Goal: Task Accomplishment & Management: Find specific page/section

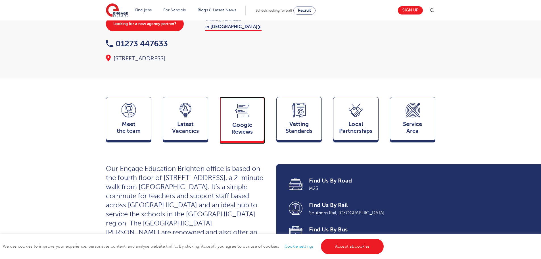
click at [241, 110] on div "Google Reviews Reviews" at bounding box center [241, 119] width 45 height 44
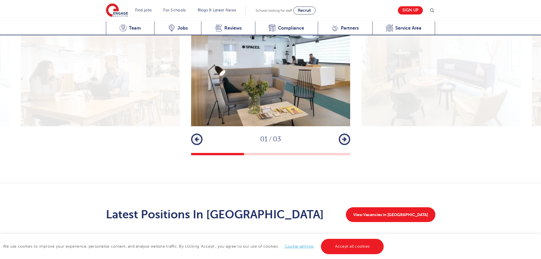
scroll to position [993, 0]
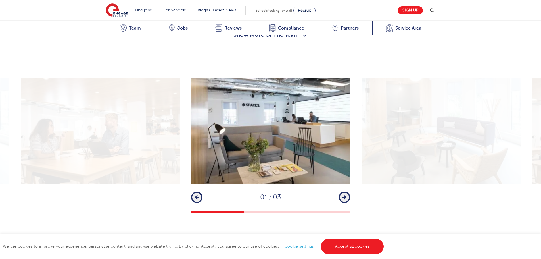
scroll to position [709, 0]
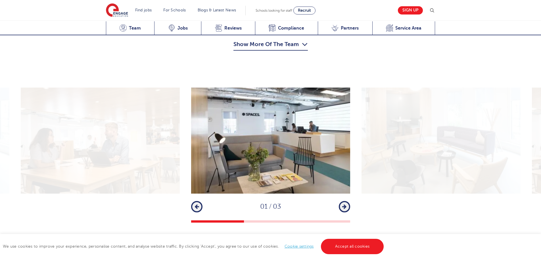
click at [345, 201] on button "Next" at bounding box center [344, 206] width 11 height 11
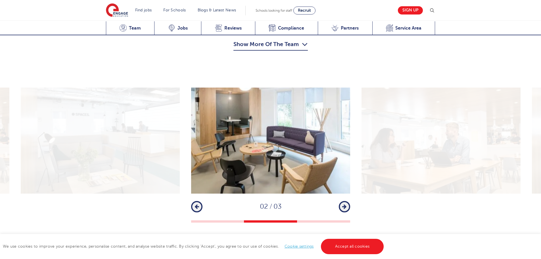
click at [344, 204] on icon "button" at bounding box center [344, 206] width 4 height 5
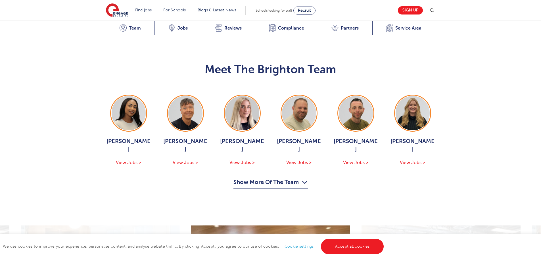
scroll to position [538, 0]
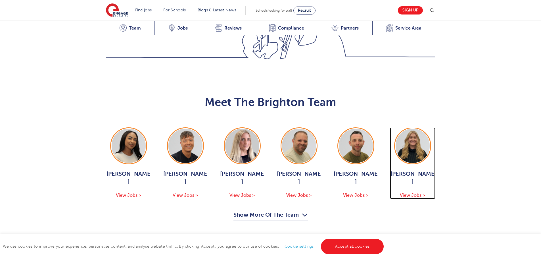
click at [415, 192] on span "View Jobs >" at bounding box center [412, 194] width 25 height 5
click at [178, 30] on span "Jobs" at bounding box center [182, 28] width 10 height 6
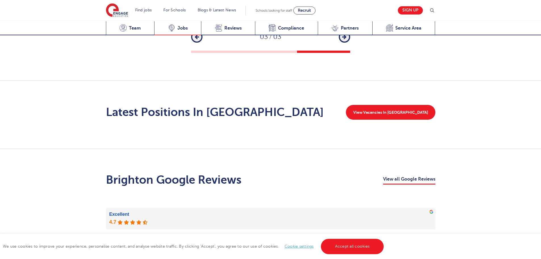
scroll to position [924, 0]
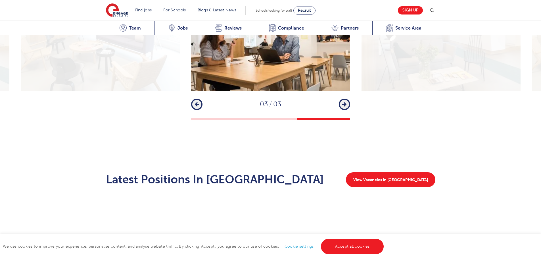
click at [180, 28] on span "Jobs" at bounding box center [182, 28] width 10 height 6
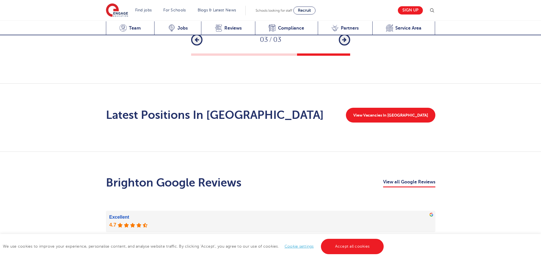
scroll to position [868, 0]
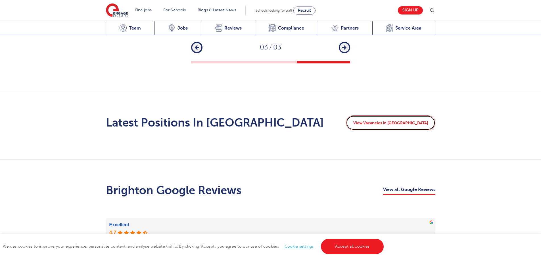
click at [391, 115] on link "View Vacancies In Brighton" at bounding box center [390, 122] width 89 height 15
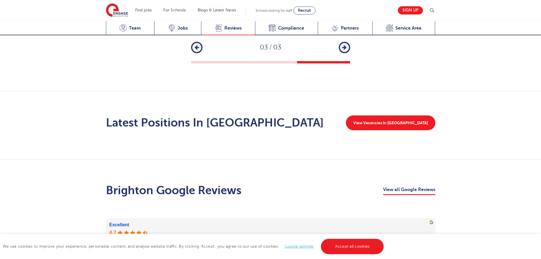
click at [228, 29] on span "Reviews" at bounding box center [232, 28] width 17 height 6
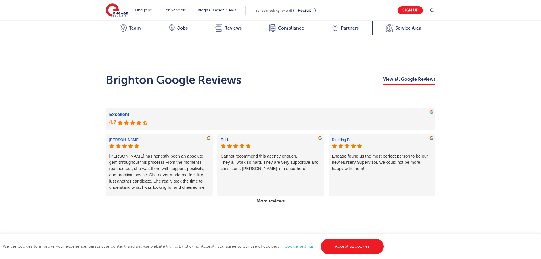
scroll to position [993, 0]
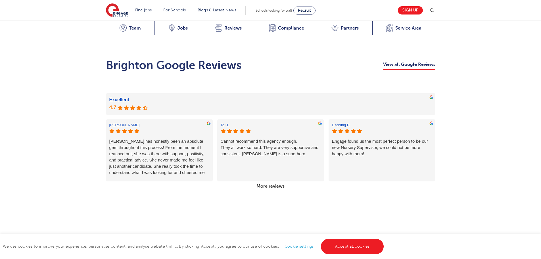
scroll to position [924, 0]
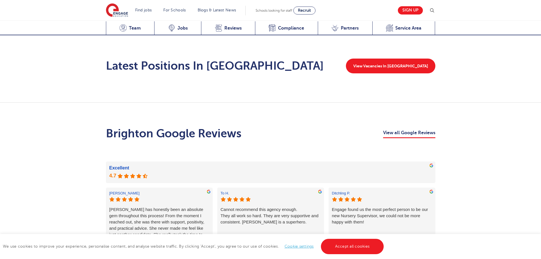
scroll to position [995, 0]
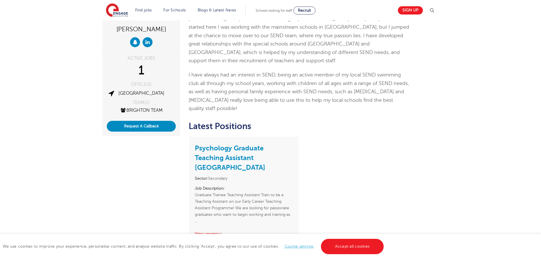
scroll to position [85, 0]
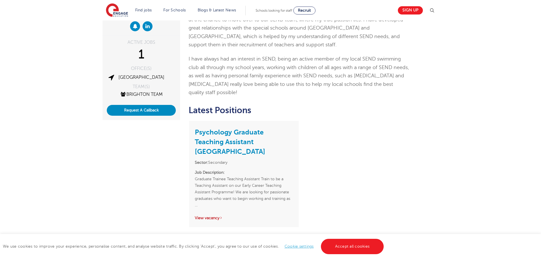
click at [208, 215] on link "View vacancy" at bounding box center [209, 217] width 28 height 4
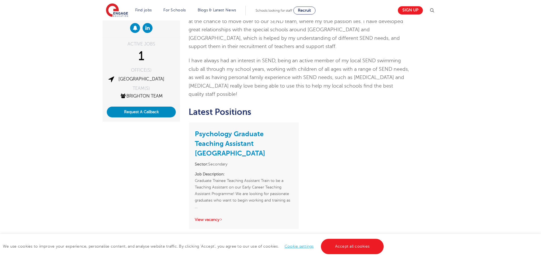
scroll to position [0, 0]
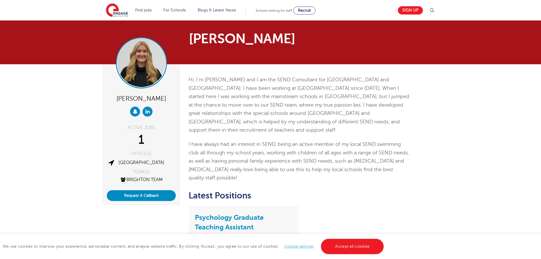
click at [147, 78] on img at bounding box center [141, 63] width 48 height 48
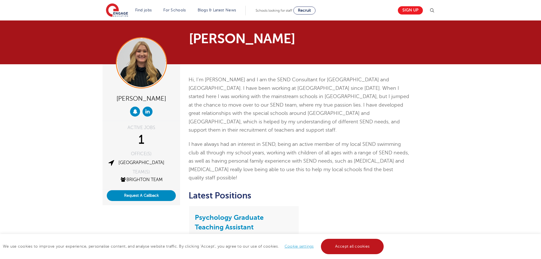
click at [364, 248] on link "Accept all cookies" at bounding box center [352, 245] width 63 height 15
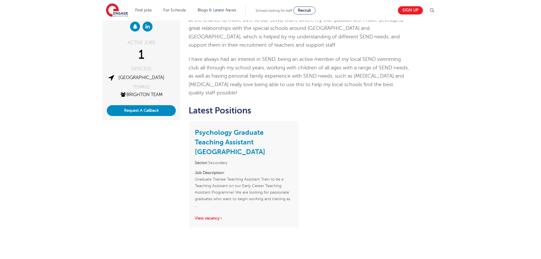
scroll to position [85, 0]
click at [211, 215] on link "View vacancy" at bounding box center [209, 217] width 28 height 4
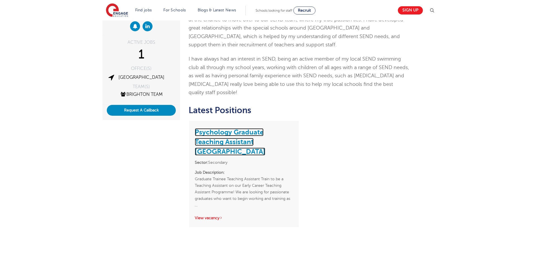
click at [222, 128] on link "Psychology Graduate Teaching Assistant Brighton" at bounding box center [230, 141] width 70 height 27
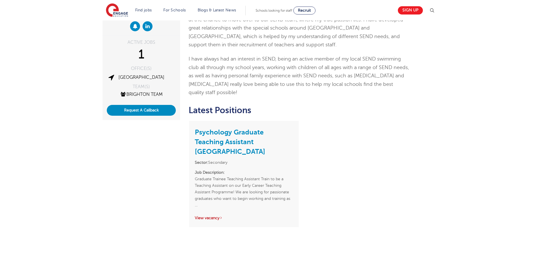
click at [217, 215] on link "View vacancy" at bounding box center [209, 217] width 28 height 4
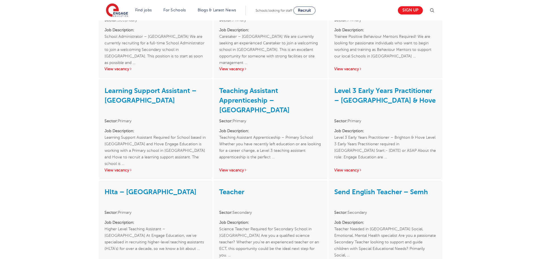
scroll to position [568, 0]
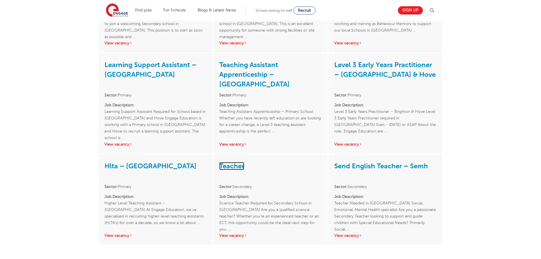
click at [226, 162] on link "Teacher" at bounding box center [231, 166] width 25 height 8
